Goal: Task Accomplishment & Management: Use online tool/utility

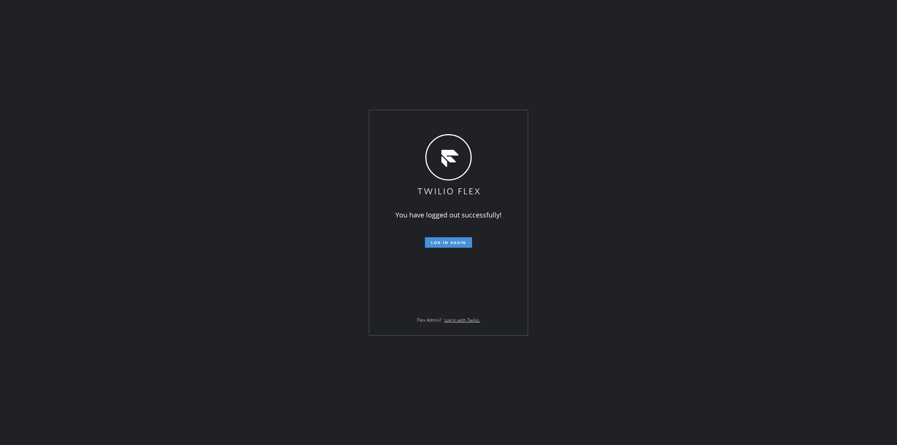
click at [453, 244] on span "Log in again" at bounding box center [448, 242] width 35 height 5
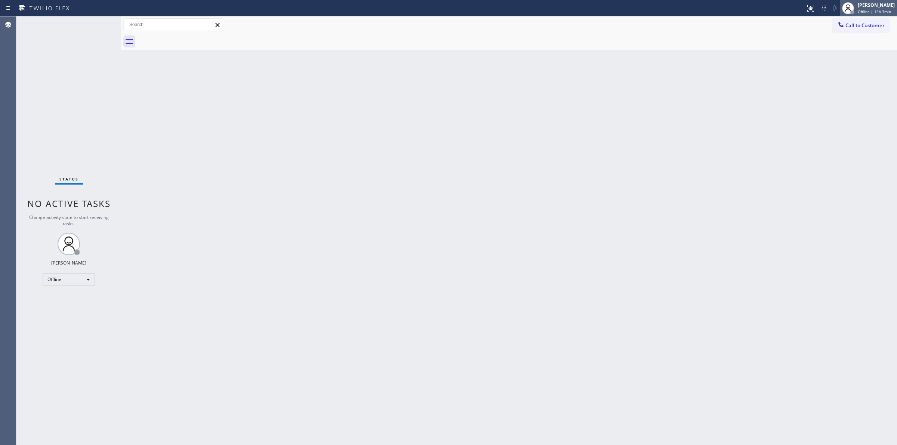
click at [863, 7] on div "[PERSON_NAME]" at bounding box center [876, 5] width 37 height 6
click at [832, 50] on button "Unavailable" at bounding box center [859, 49] width 75 height 10
click at [887, 32] on button "Call to Customer" at bounding box center [860, 25] width 57 height 14
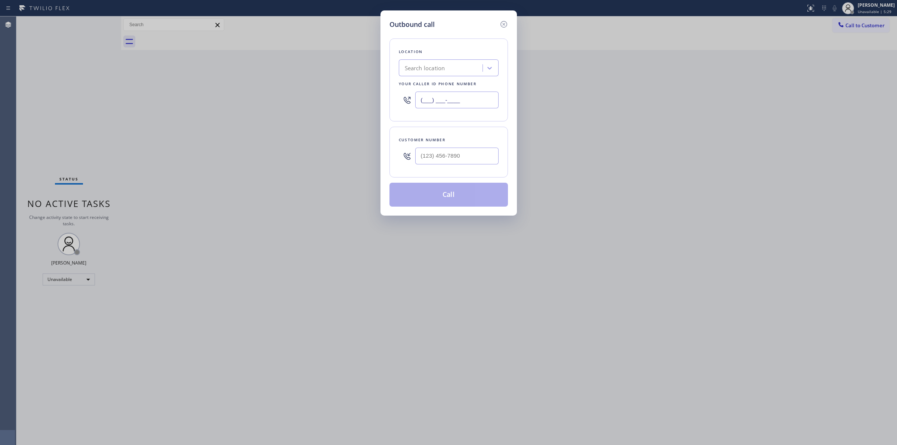
paste input "916) 800-6562"
click at [479, 102] on input "[PHONE_NUMBER]" at bounding box center [456, 100] width 83 height 17
type input "[PHONE_NUMBER]"
paste input "Sub-Zero Appliance Repair"
click at [466, 72] on div "Search location" at bounding box center [441, 68] width 81 height 13
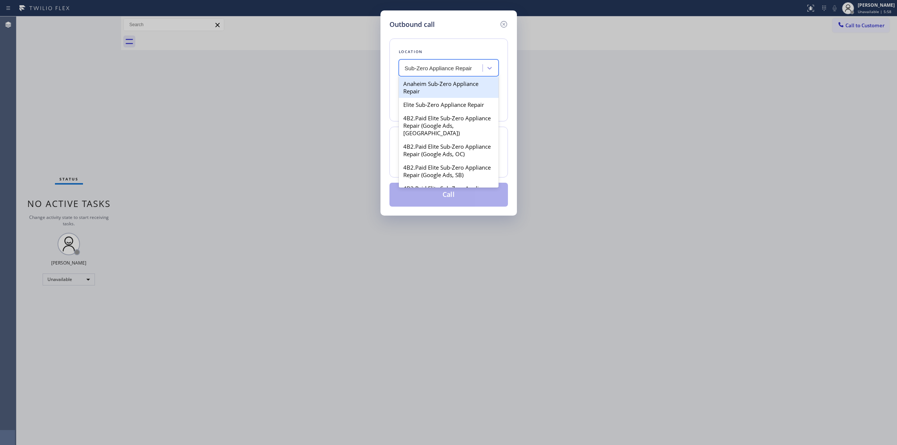
click at [415, 66] on input "Sub-Zero Appliance Repair" at bounding box center [439, 68] width 68 height 6
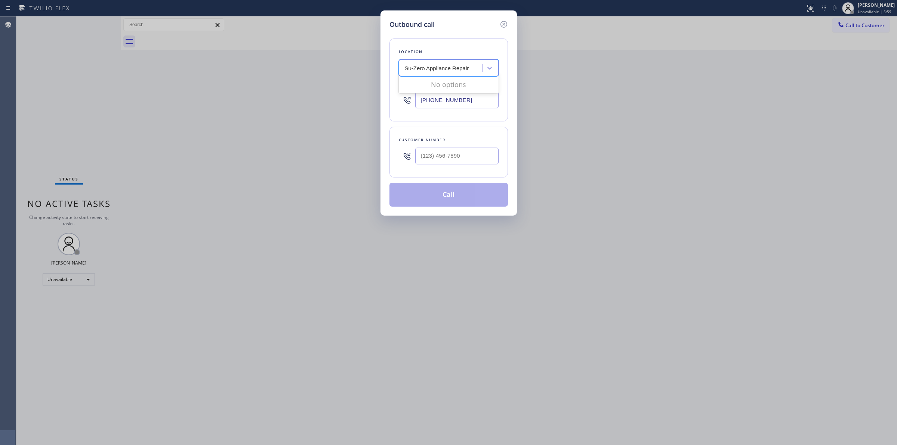
click at [415, 68] on input "Su-Zero Appliance Repair" at bounding box center [437, 68] width 65 height 6
type input "SubZero Appliance Repair"
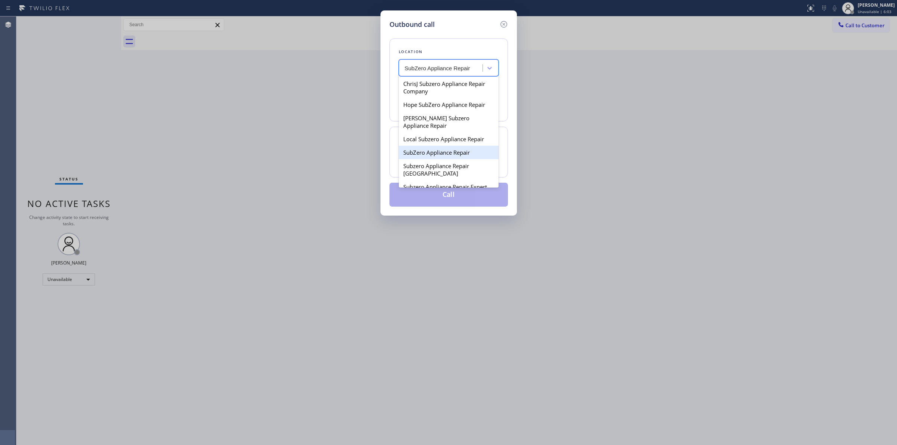
click at [455, 148] on div "SubZero Appliance Repair" at bounding box center [449, 152] width 100 height 13
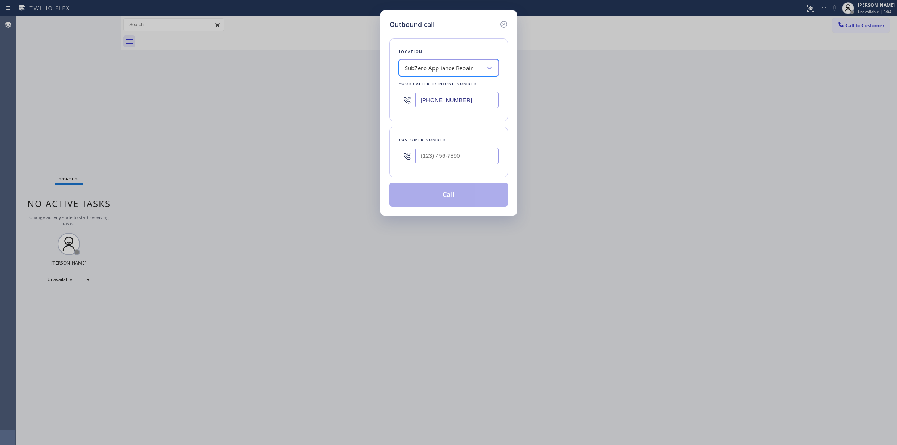
click at [468, 100] on input "[PHONE_NUMBER]" at bounding box center [456, 100] width 83 height 17
drag, startPoint x: 462, startPoint y: 101, endPoint x: 357, endPoint y: 92, distance: 105.9
click at [358, 92] on div "Outbound call Location SubZero Appliance Repair Your caller id phone number [PH…" at bounding box center [448, 222] width 897 height 445
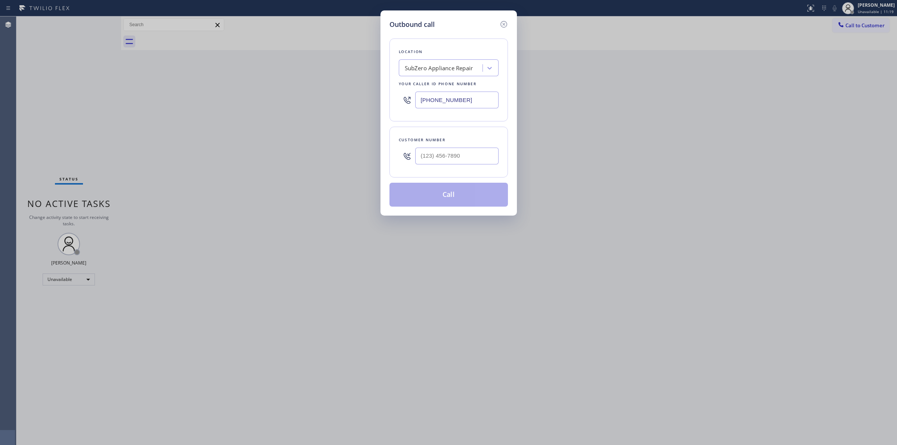
paste input "15) 727-1503"
type input "[PHONE_NUMBER]"
click at [444, 71] on div "HVAC Alliance Expert [GEOGRAPHIC_DATA]" at bounding box center [444, 68] width 78 height 9
click at [434, 86] on div "HVAC Alliance Expert [GEOGRAPHIC_DATA]" at bounding box center [449, 87] width 100 height 21
drag, startPoint x: 419, startPoint y: 66, endPoint x: 425, endPoint y: 67, distance: 6.5
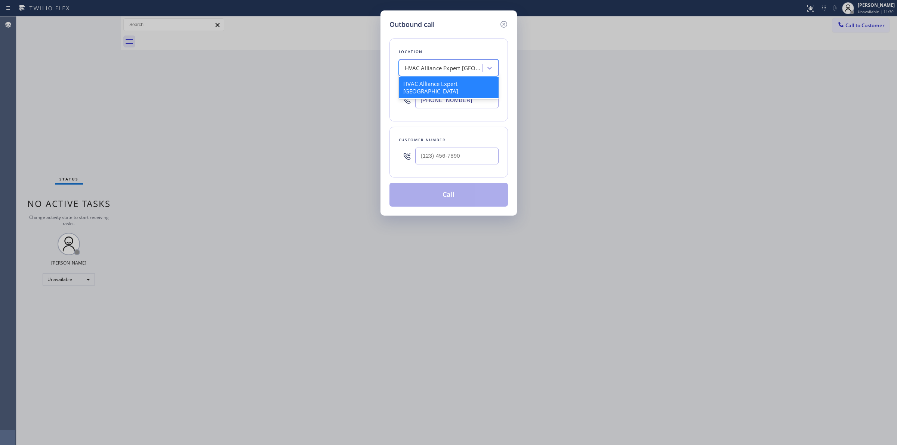
click at [425, 67] on div "HVAC Alliance Expert [GEOGRAPHIC_DATA]" at bounding box center [444, 68] width 78 height 9
click at [469, 103] on input "[PHONE_NUMBER]" at bounding box center [456, 100] width 83 height 17
